Goal: Task Accomplishment & Management: Manage account settings

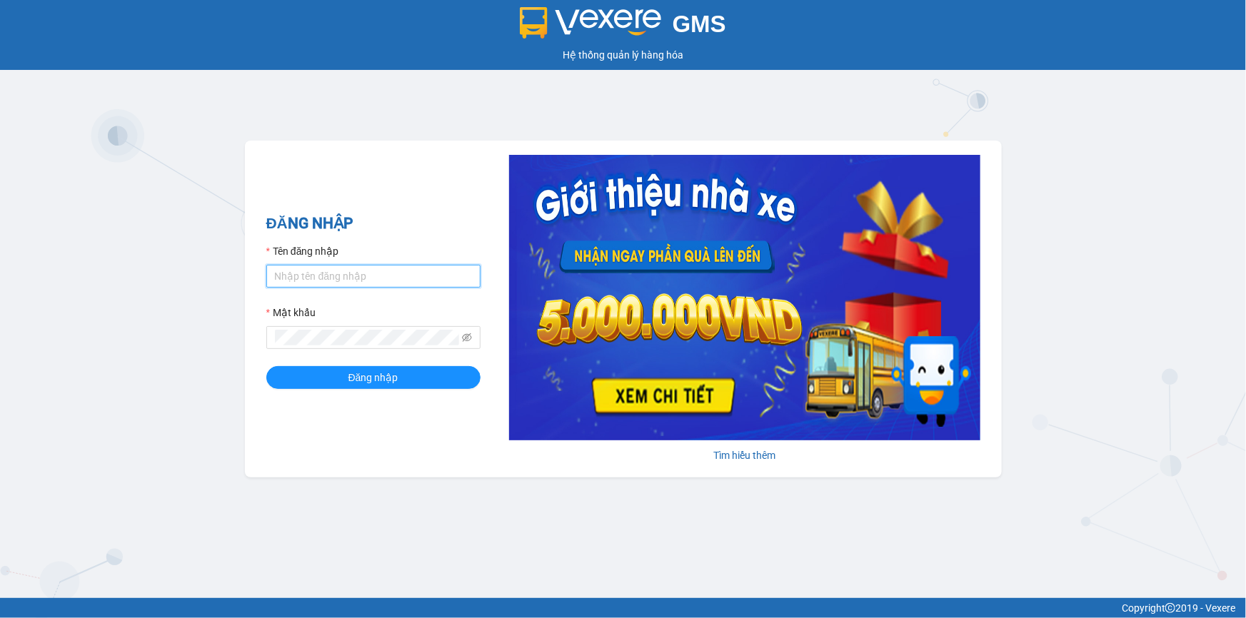
click at [333, 278] on input "Tên đăng nhập" at bounding box center [373, 276] width 214 height 23
type input "nho.quochoang"
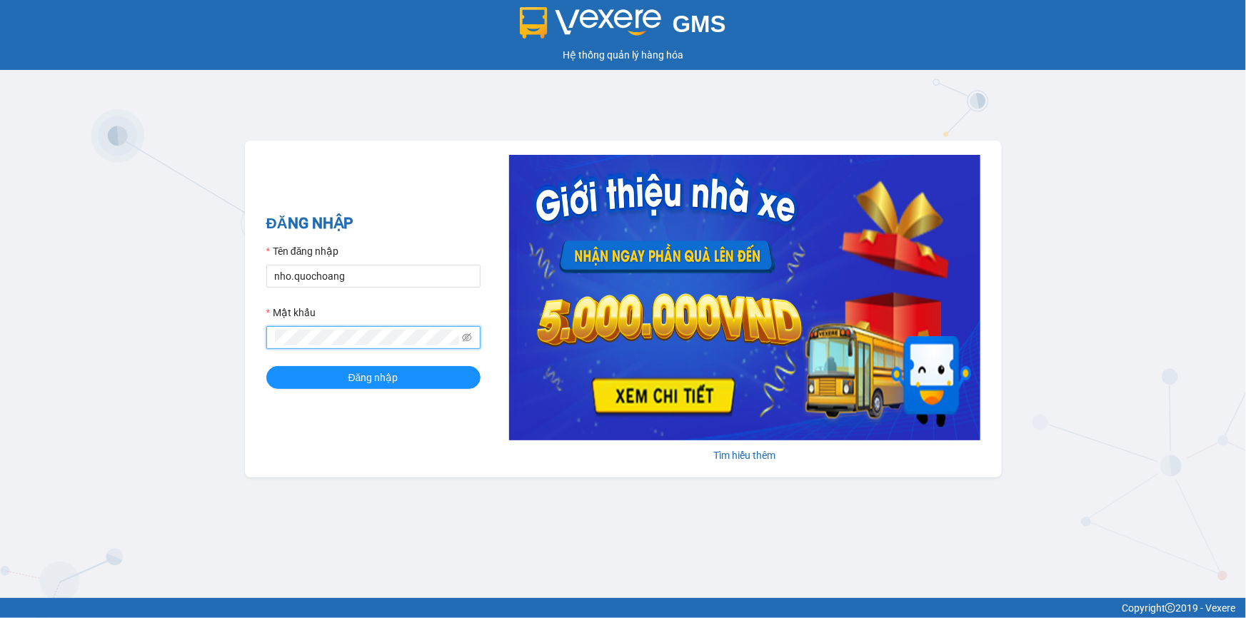
click at [266, 366] on button "Đăng nhập" at bounding box center [373, 377] width 214 height 23
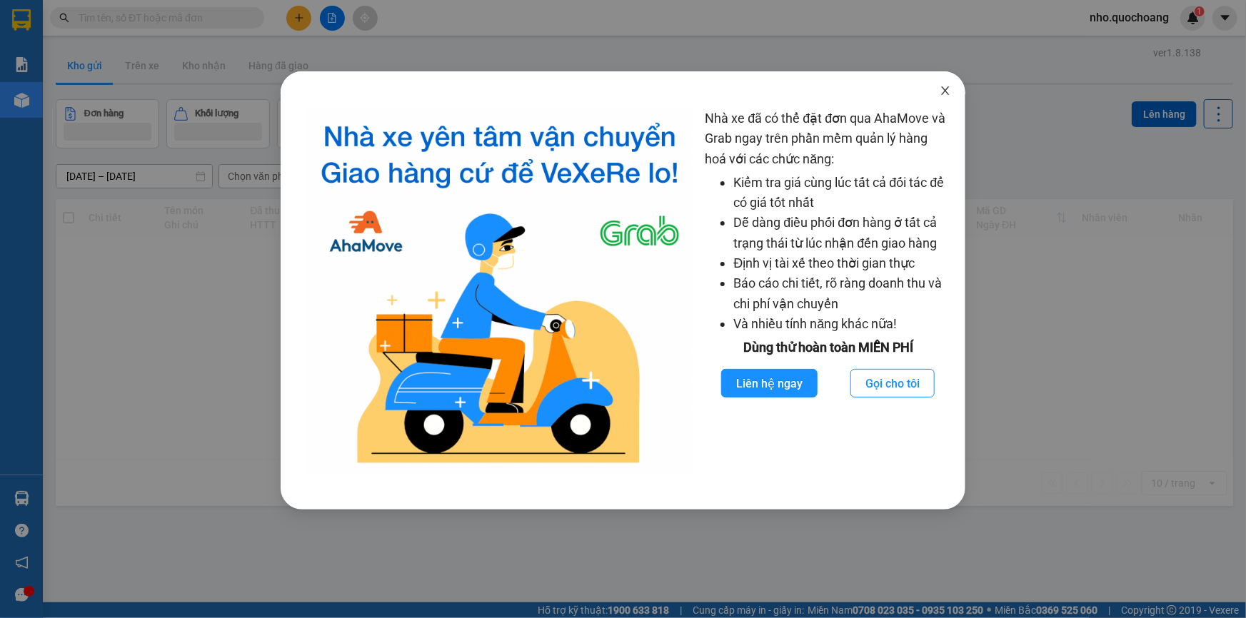
click at [942, 86] on icon "close" at bounding box center [945, 90] width 11 height 11
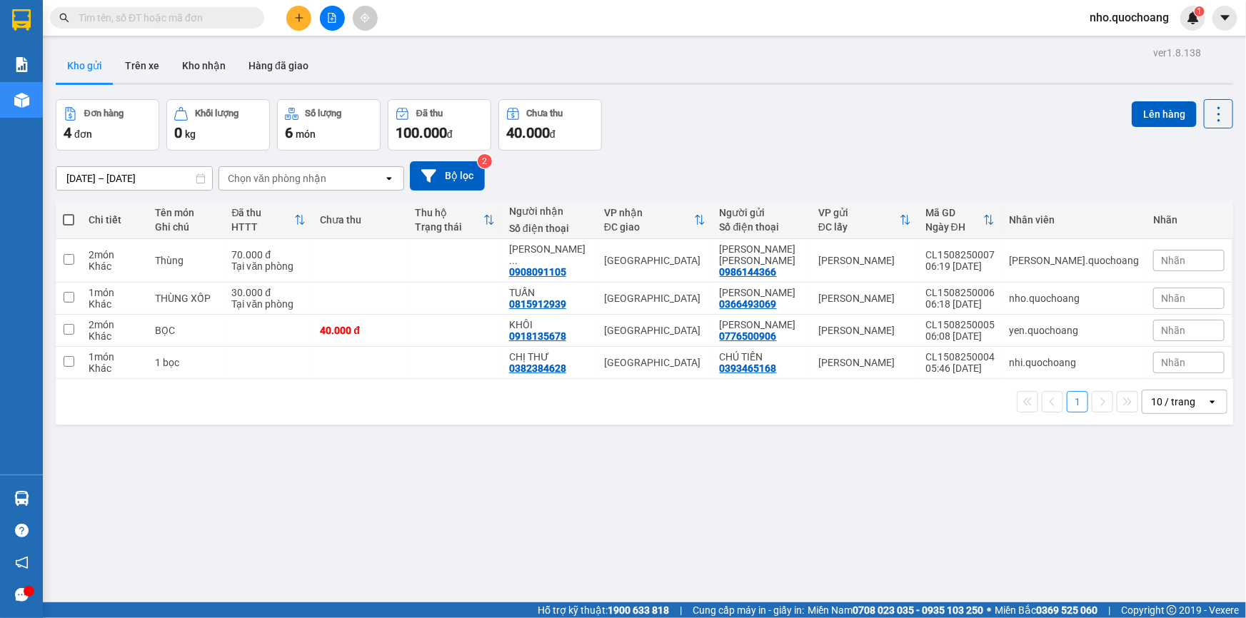
click at [1164, 408] on div "10 / trang" at bounding box center [1173, 402] width 44 height 14
click at [1162, 582] on div "100 / trang" at bounding box center [1175, 572] width 86 height 26
click at [828, 509] on div "ver 1.8.138 Kho gửi Trên xe Kho nhận Hàng đã giao Đơn hàng 4 đơn Khối lượng 0 k…" at bounding box center [644, 352] width 1189 height 618
